Goal: Book appointment/travel/reservation

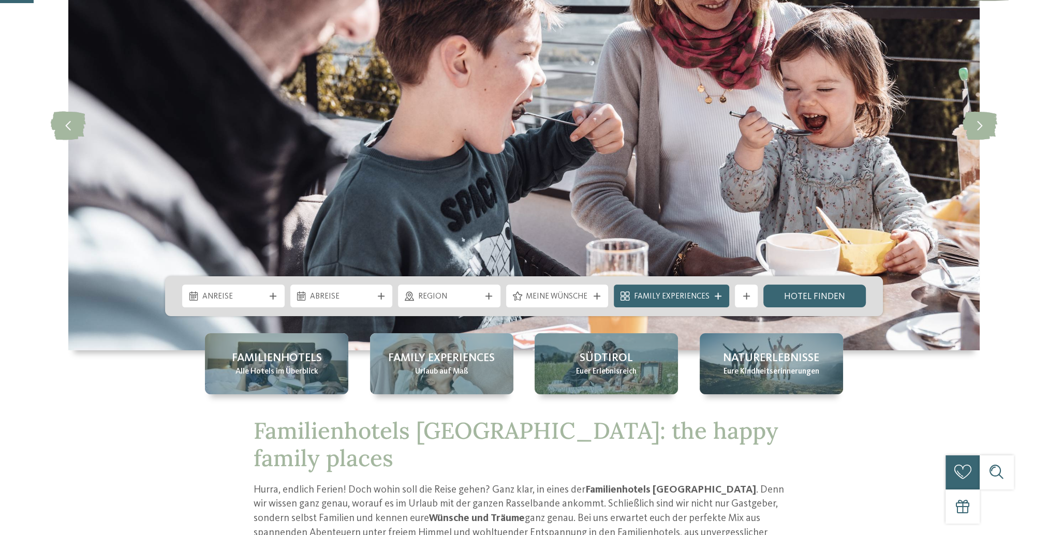
scroll to position [207, 0]
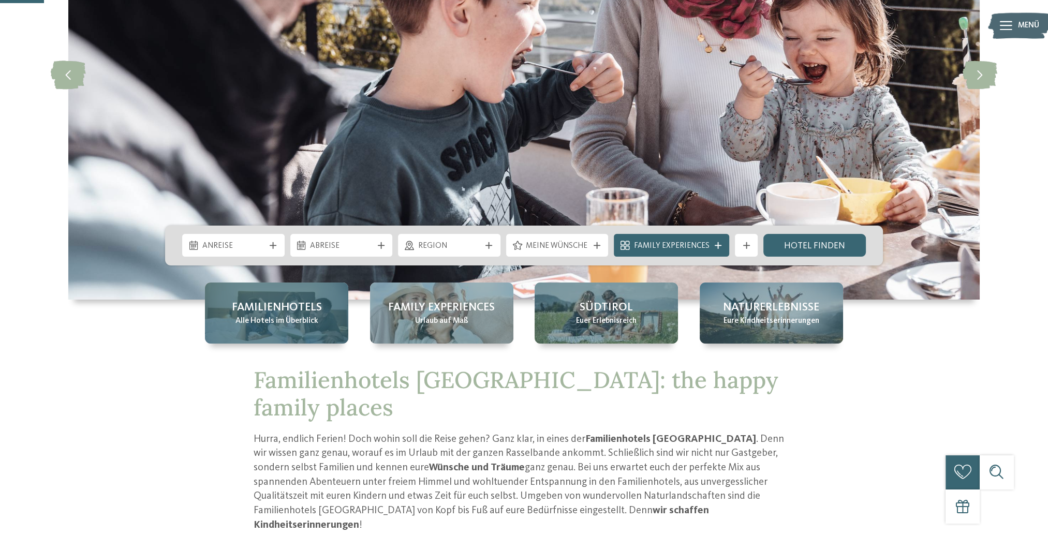
click at [312, 303] on span "Familienhotels" at bounding box center [277, 308] width 90 height 16
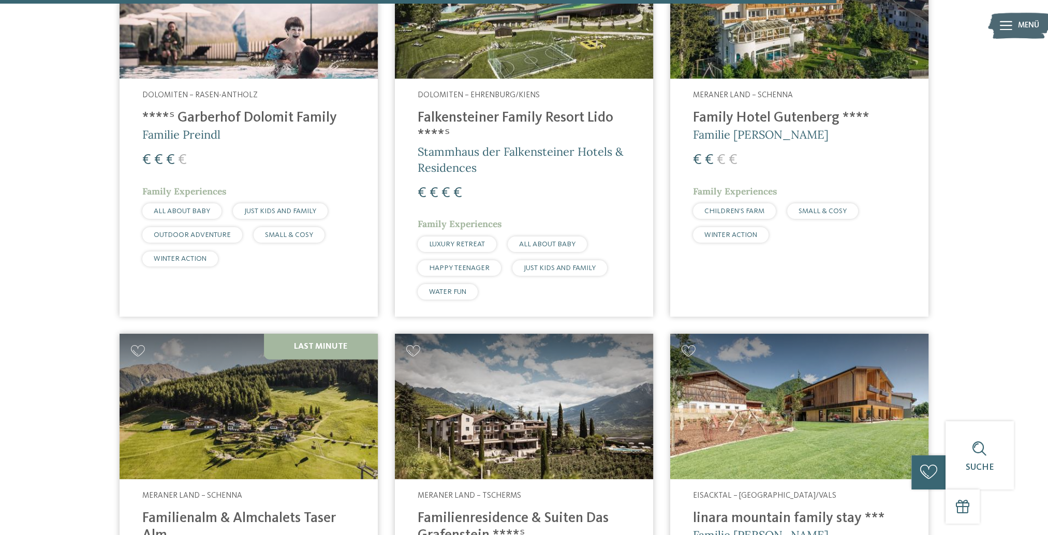
scroll to position [2795, 0]
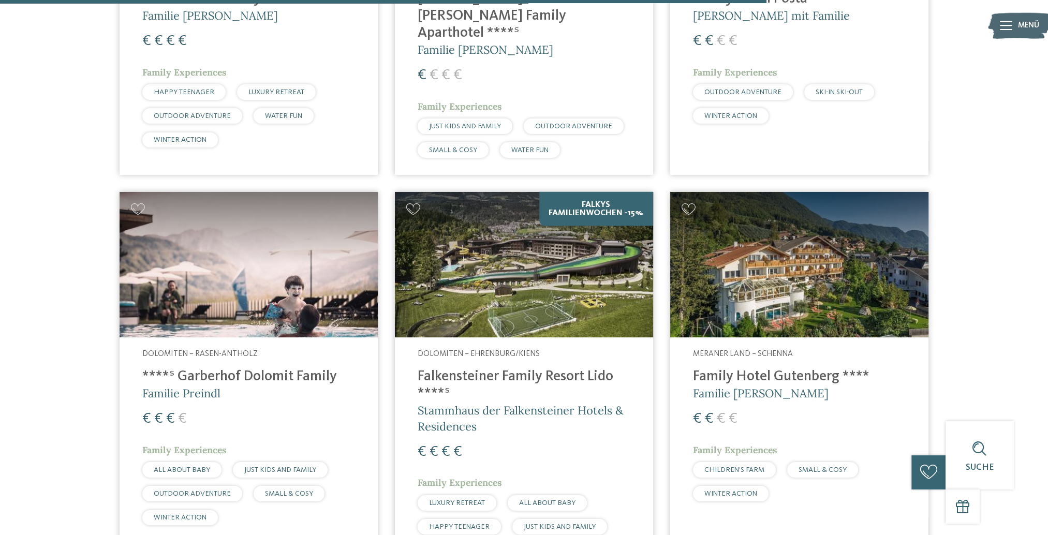
click at [493, 253] on img at bounding box center [524, 264] width 258 height 145
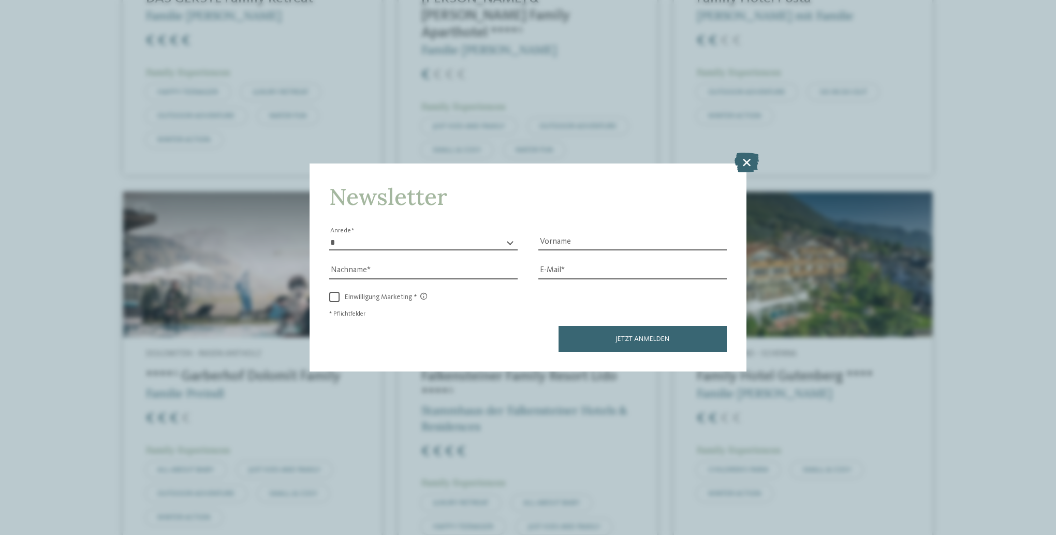
click at [747, 163] on icon at bounding box center [747, 163] width 24 height 20
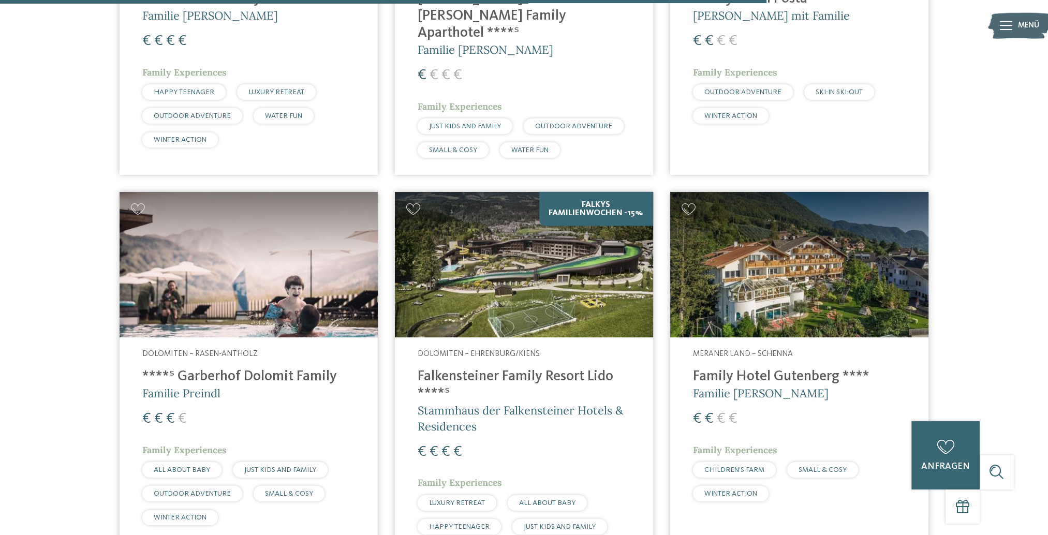
click at [265, 343] on div "Dolomiten – Rasen-Antholz ****ˢ Garberhof Dolomit Family Familie Preindl € € € …" at bounding box center [249, 439] width 258 height 205
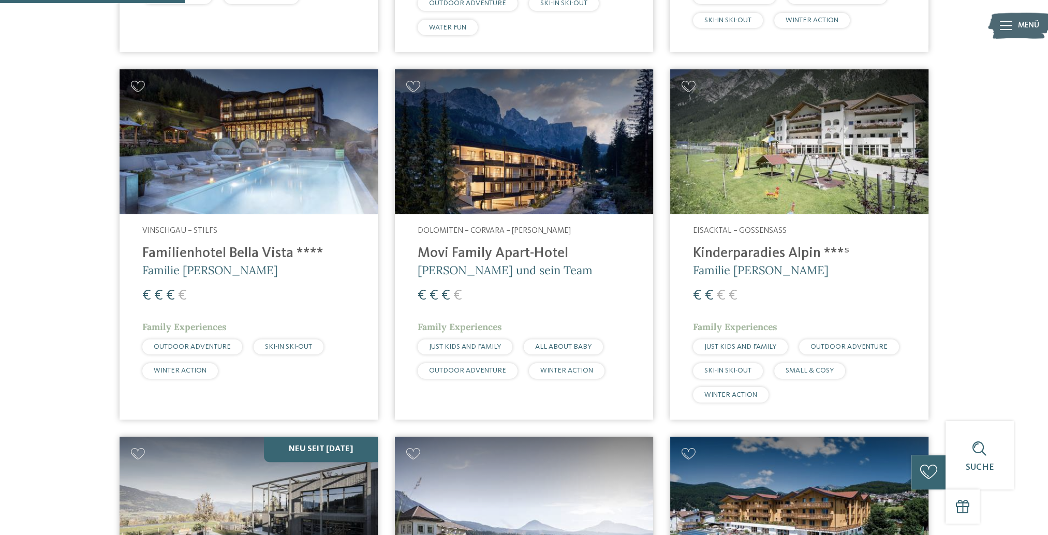
scroll to position [673, 0]
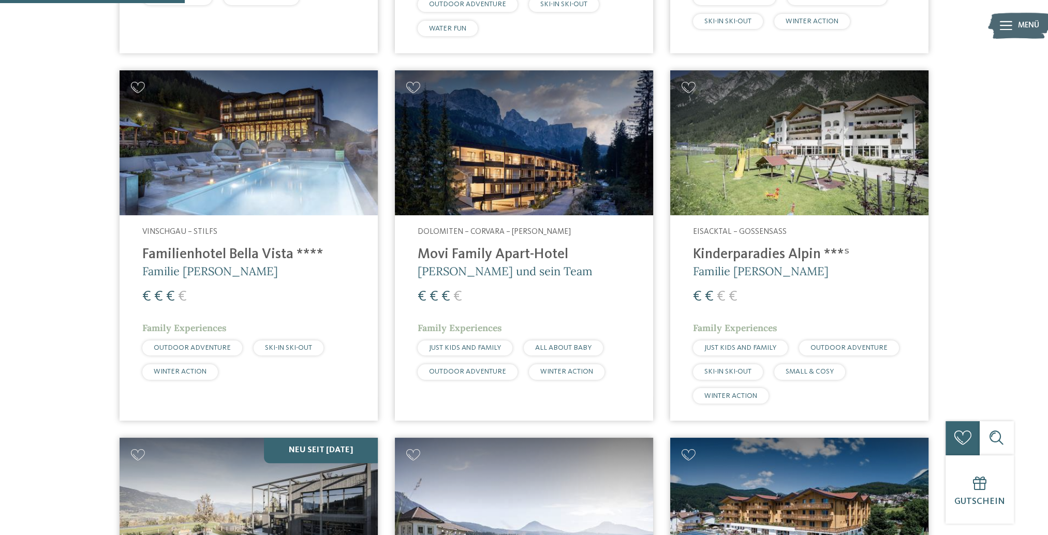
click at [228, 256] on h4 "Familienhotel Bella Vista ****" at bounding box center [248, 254] width 213 height 17
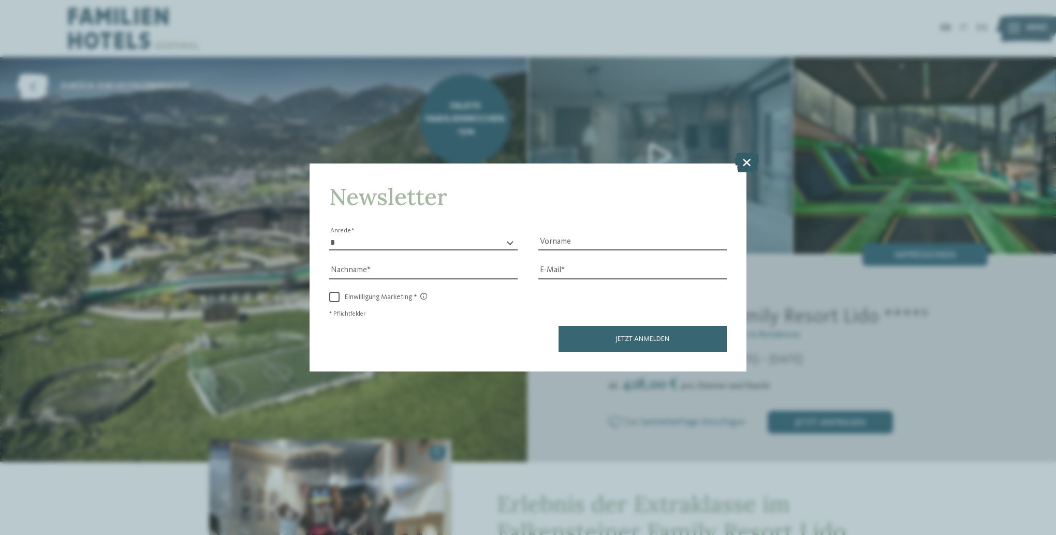
click at [747, 160] on icon at bounding box center [747, 163] width 24 height 20
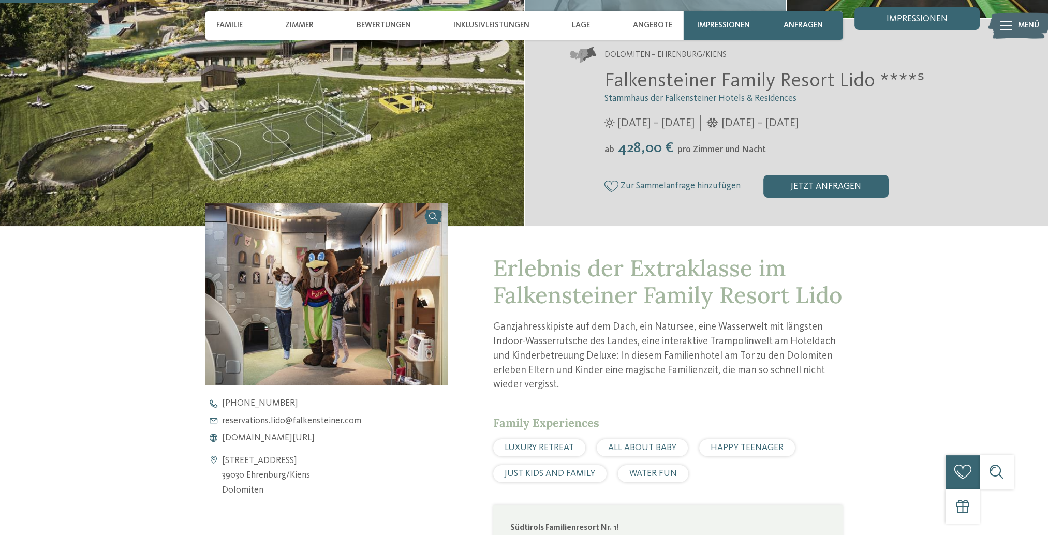
scroll to position [362, 0]
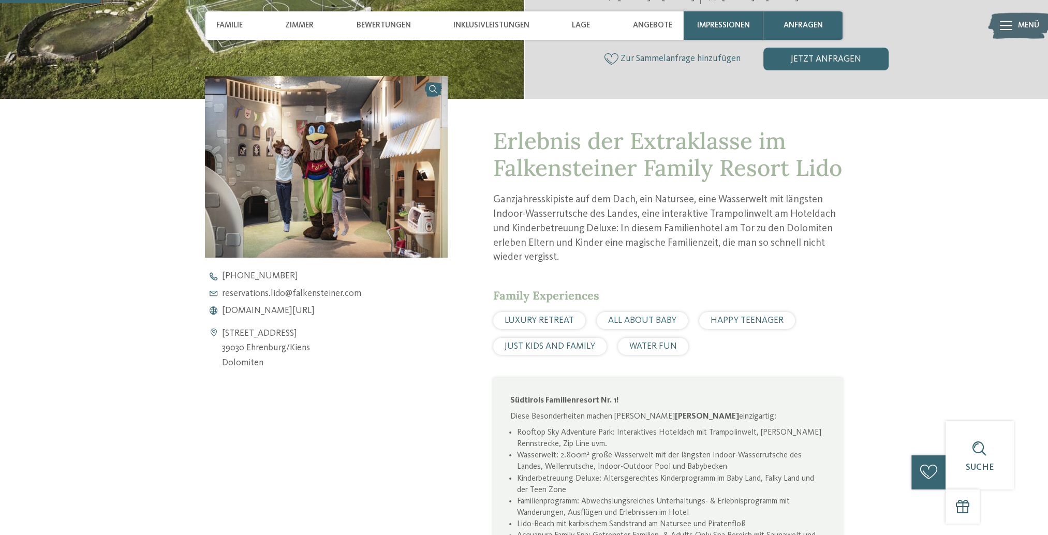
drag, startPoint x: 248, startPoint y: 346, endPoint x: 286, endPoint y: 344, distance: 37.8
click at [286, 344] on address "Bahnhofstraße 7 39030 Ehrenburg/Kiens Dolomiten" at bounding box center [266, 349] width 88 height 44
copy address "Ehrenburg"
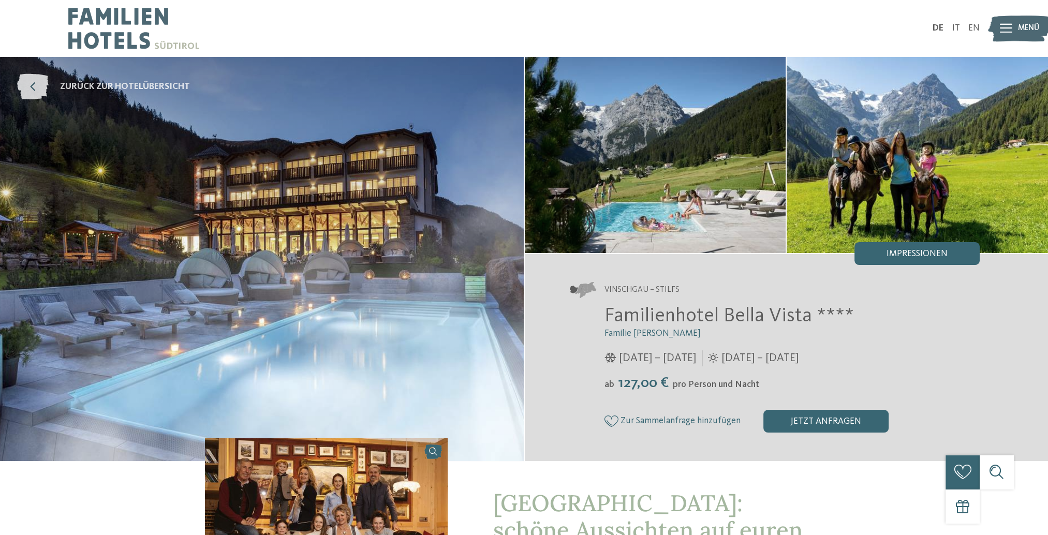
drag, startPoint x: 43, startPoint y: 84, endPoint x: 79, endPoint y: 87, distance: 35.4
click at [43, 84] on icon at bounding box center [33, 87] width 32 height 26
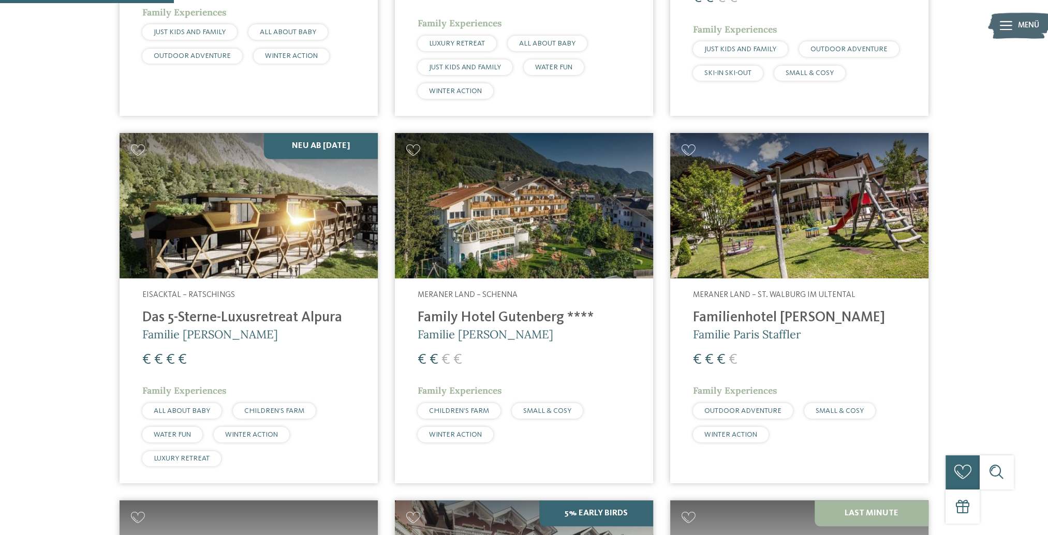
scroll to position [673, 0]
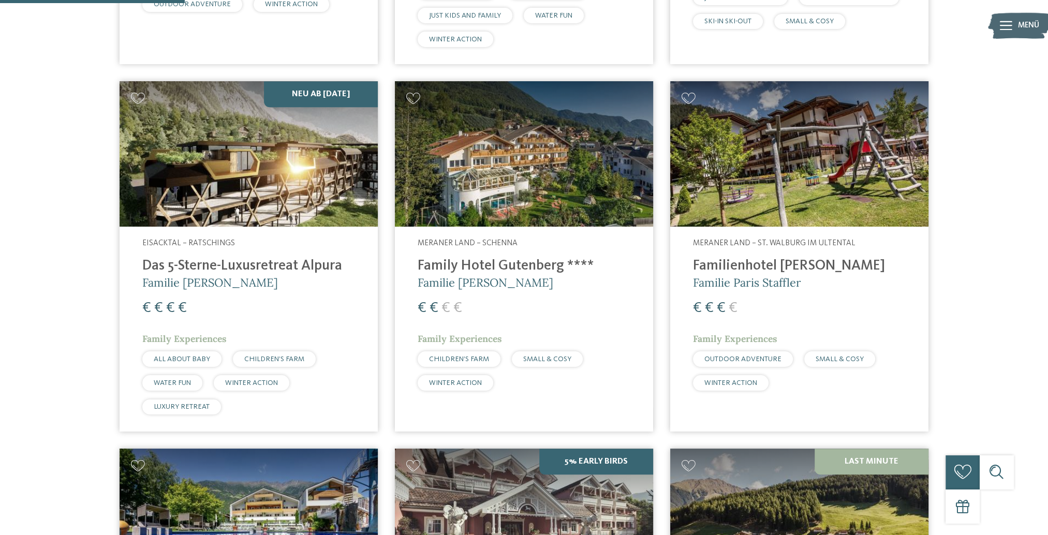
click at [194, 240] on div "Eisacktal – Ratschings Das 5-Sterne-Luxusretreat Alpura Familie Eisendle € € € …" at bounding box center [249, 329] width 258 height 205
click at [261, 132] on img at bounding box center [249, 153] width 258 height 145
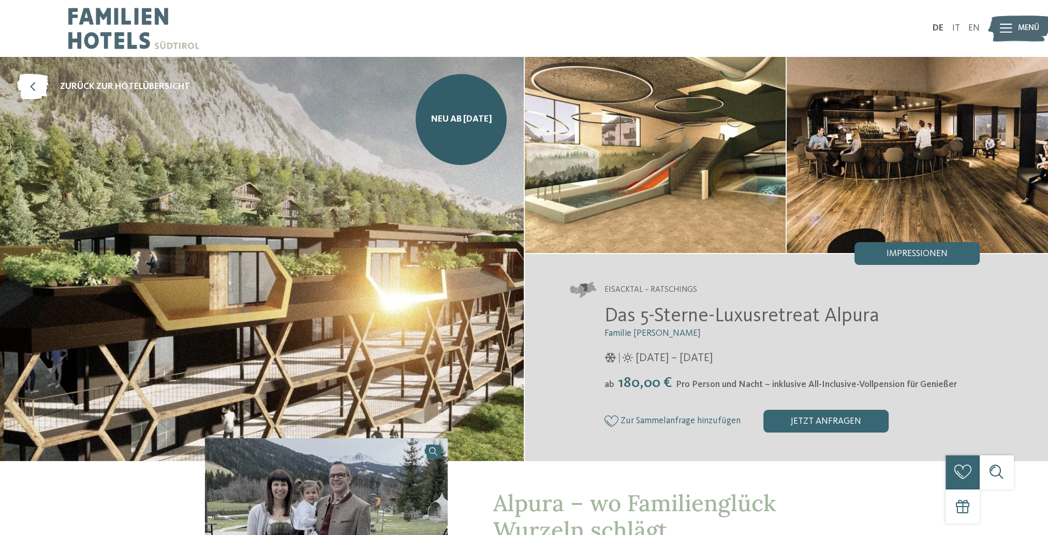
click at [1030, 28] on span "Menü" at bounding box center [1028, 28] width 21 height 11
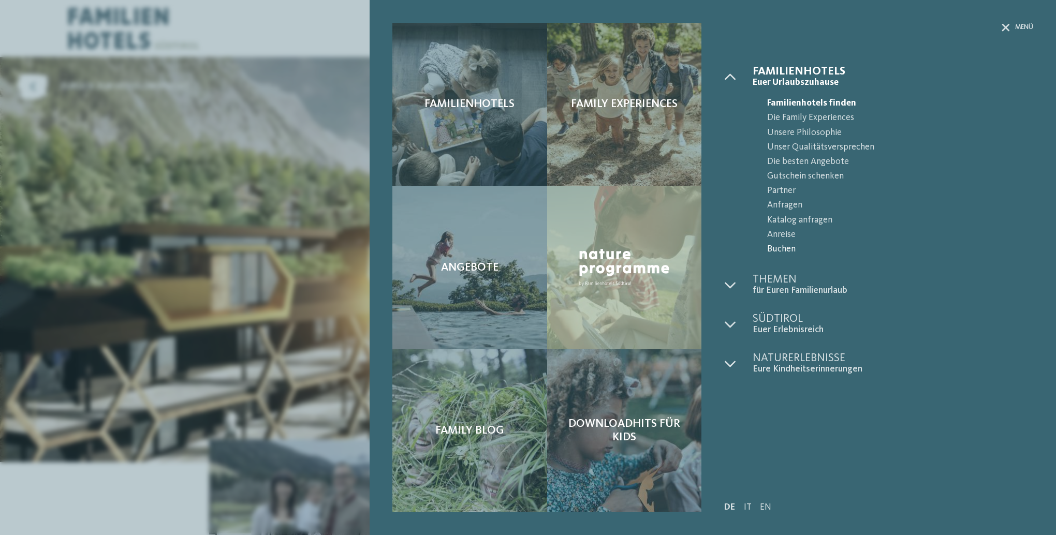
click at [781, 250] on span "Buchen" at bounding box center [900, 249] width 266 height 14
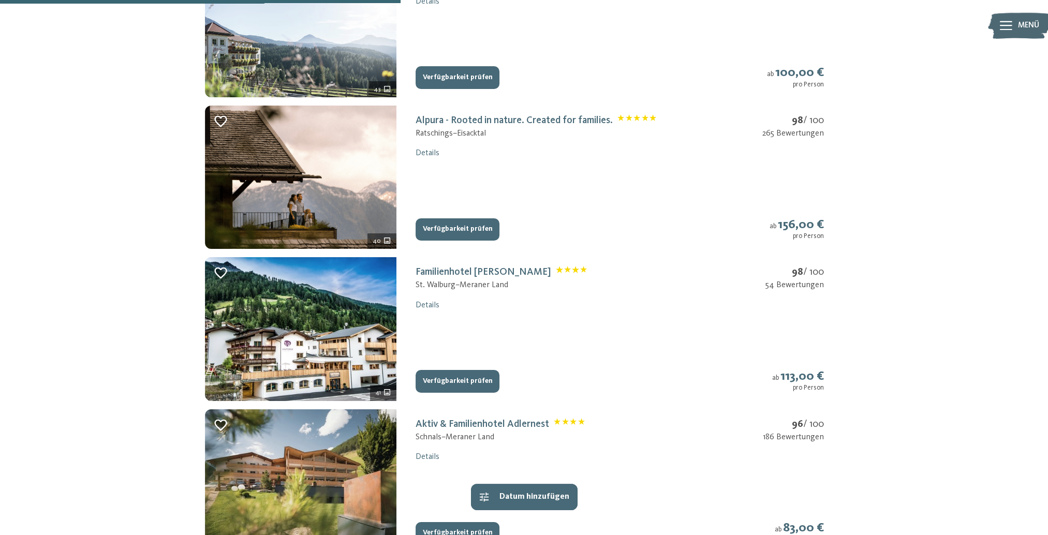
scroll to position [828, 0]
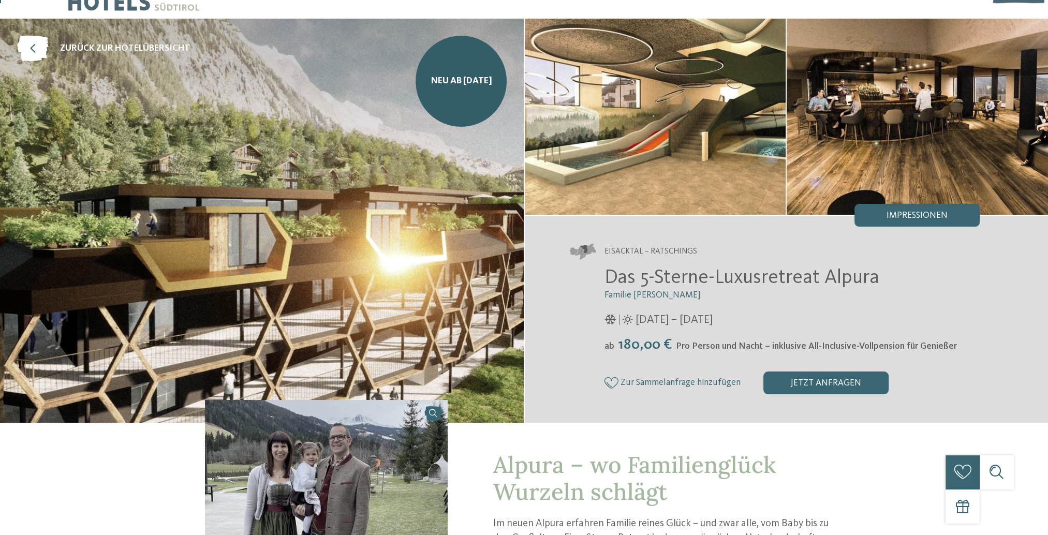
scroll to position [207, 0]
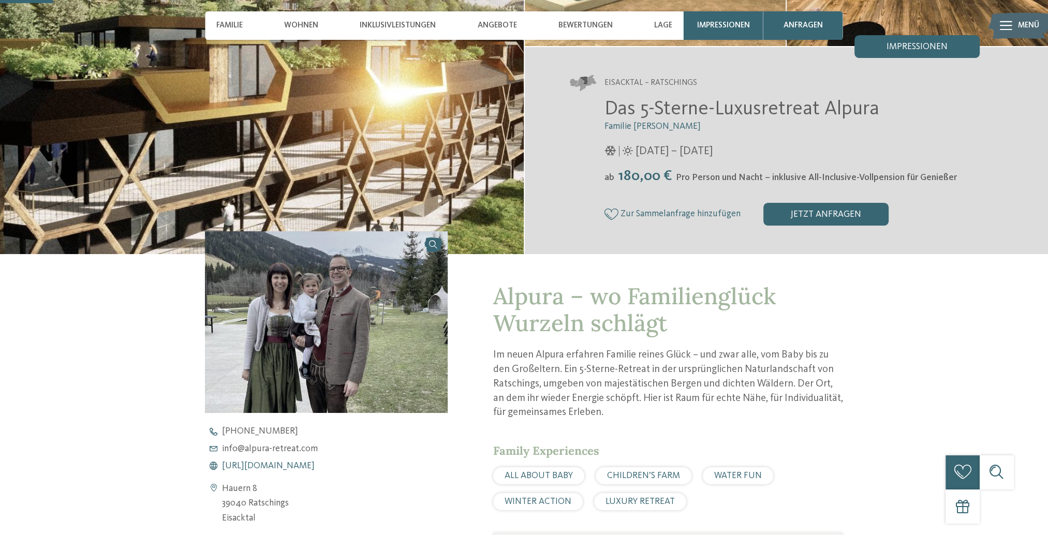
click at [315, 464] on span "https://www.alpura-retreat.com/" at bounding box center [268, 466] width 93 height 9
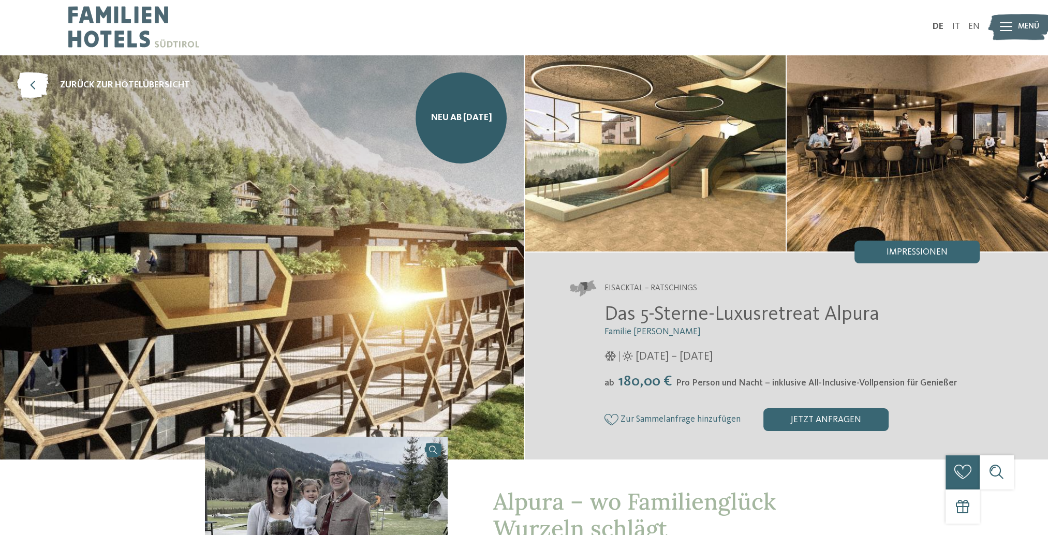
scroll to position [0, 0]
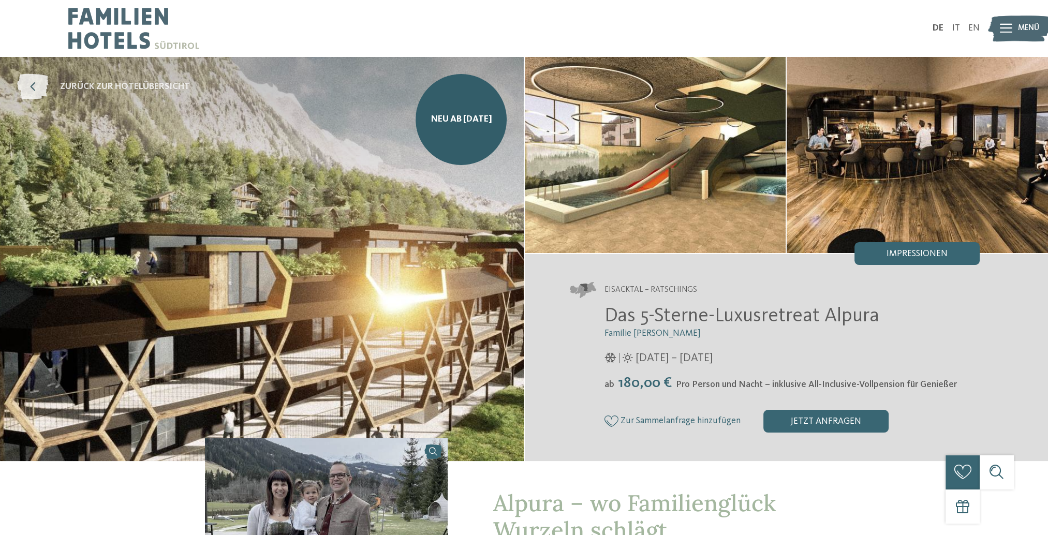
click at [35, 82] on icon at bounding box center [33, 87] width 32 height 26
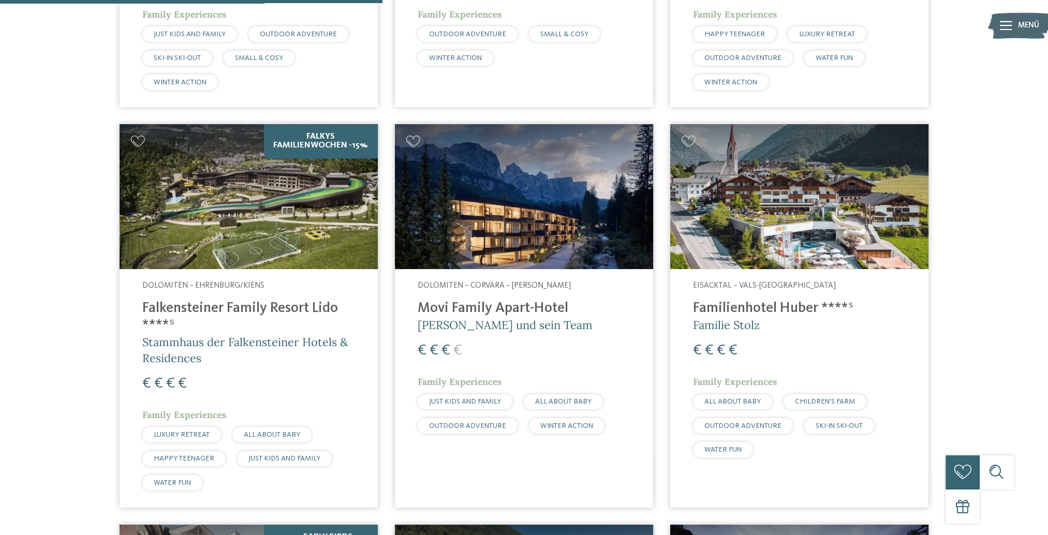
scroll to position [1398, 0]
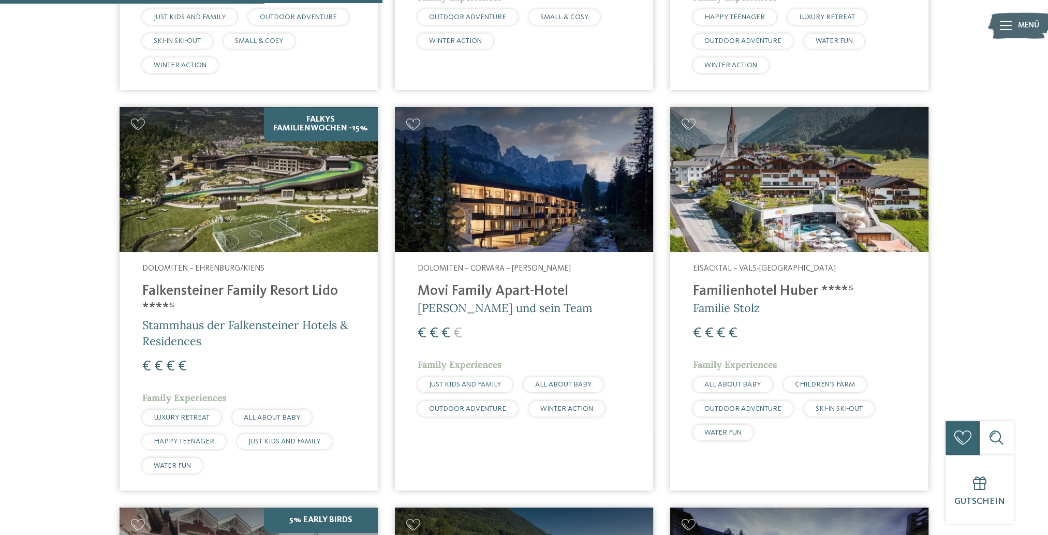
click at [259, 283] on h4 "Falkensteiner Family Resort Lido ****ˢ" at bounding box center [248, 300] width 213 height 34
click at [187, 305] on h4 "Falkensteiner Family Resort Lido ****ˢ" at bounding box center [248, 300] width 213 height 34
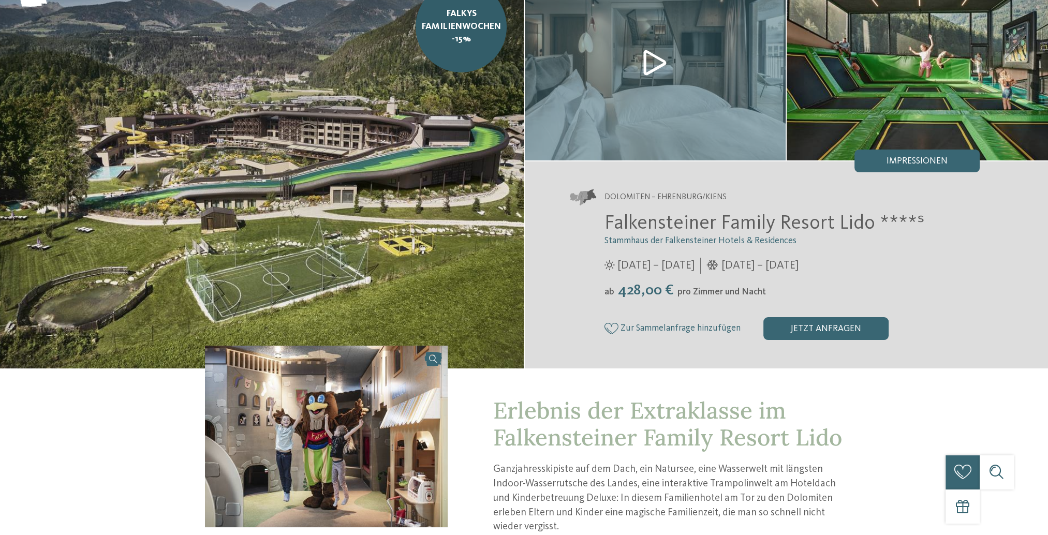
scroll to position [155, 0]
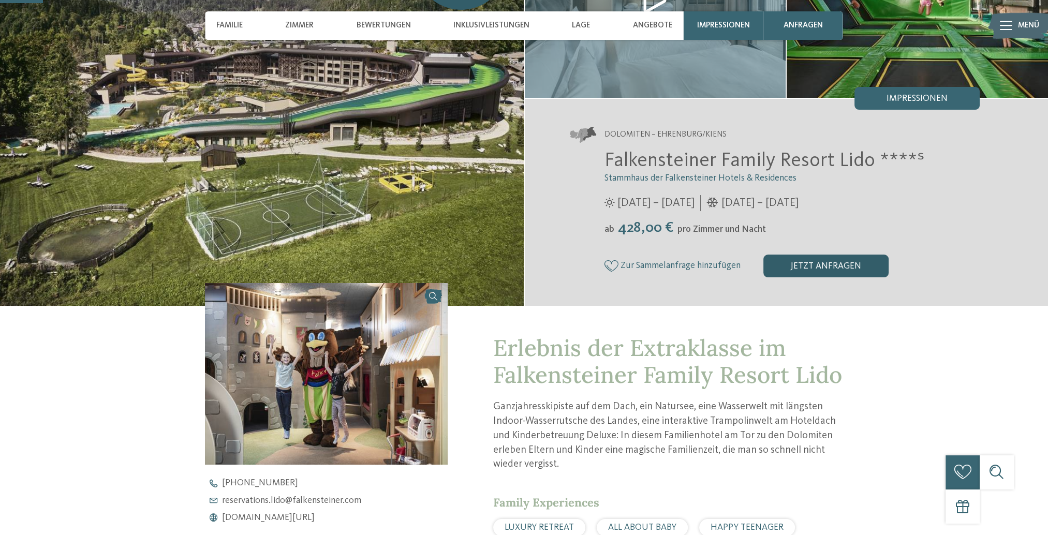
click at [790, 258] on div "jetzt anfragen" at bounding box center [825, 266] width 125 height 23
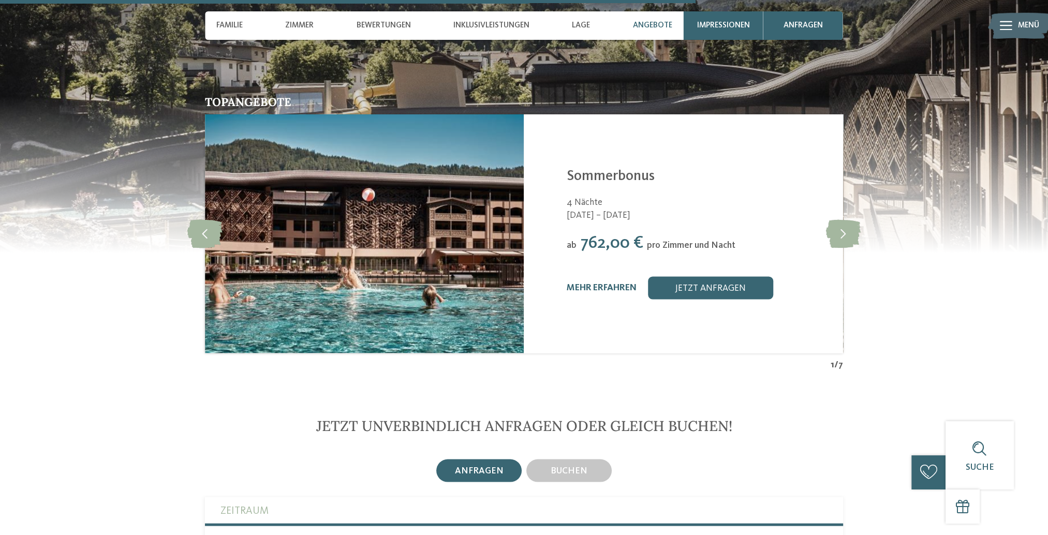
scroll to position [2528, 0]
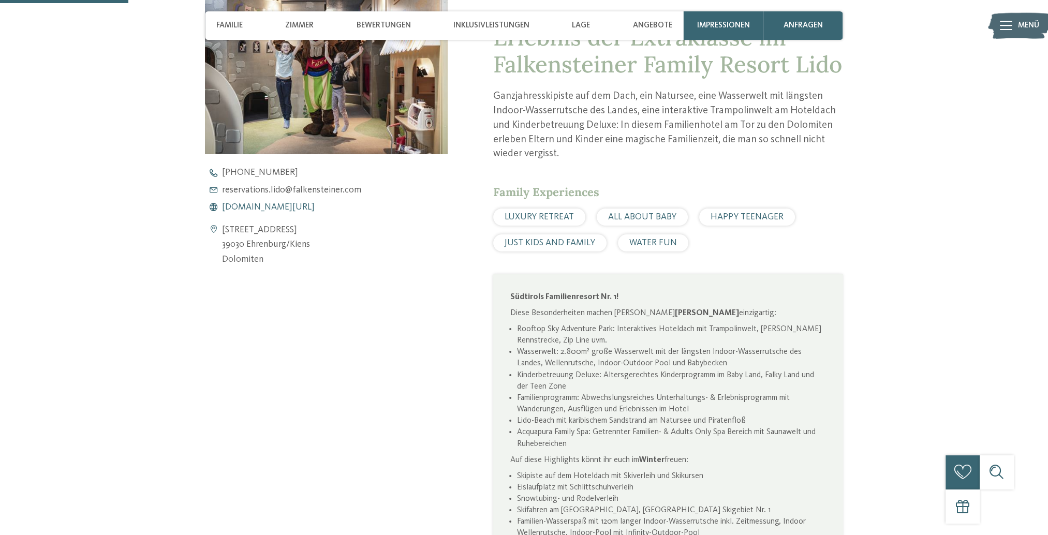
click at [263, 208] on span "[DOMAIN_NAME][URL]" at bounding box center [268, 207] width 93 height 9
